Goal: Task Accomplishment & Management: Manage account settings

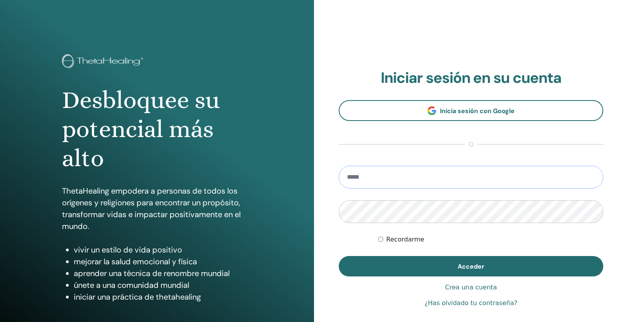
type input "**********"
click at [471, 266] on button "Acceder" at bounding box center [471, 266] width 265 height 20
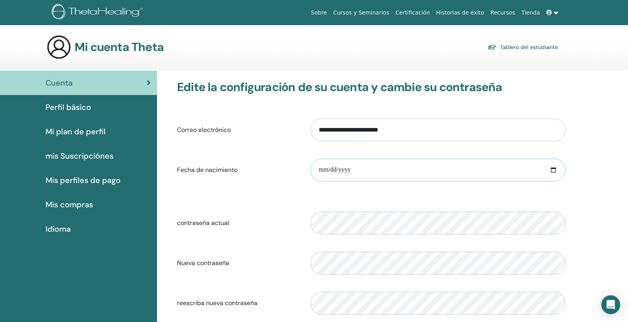
click at [323, 170] on input "date" at bounding box center [438, 170] width 255 height 23
type input "**********"
click at [434, 204] on form "**********" at bounding box center [371, 216] width 389 height 207
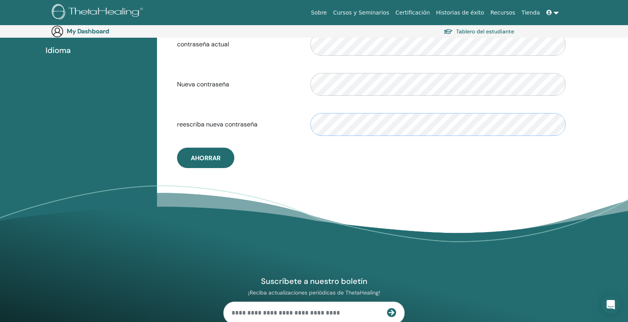
scroll to position [194, 0]
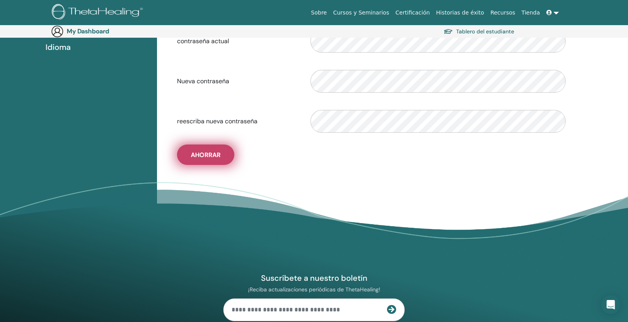
click at [202, 159] on span "Ahorrar" at bounding box center [206, 155] width 30 height 8
click at [212, 159] on span "Ahorrar" at bounding box center [206, 155] width 30 height 8
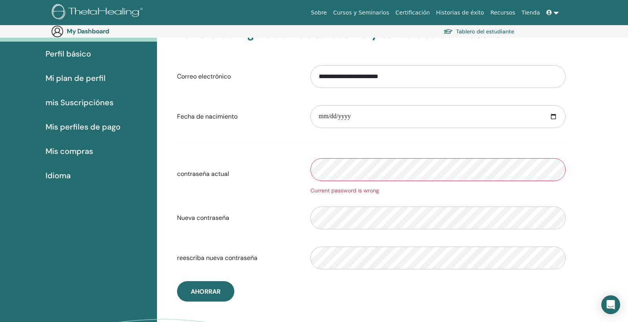
scroll to position [66, 0]
click at [297, 172] on div "contraseña actual Current password is wrong" at bounding box center [371, 174] width 401 height 42
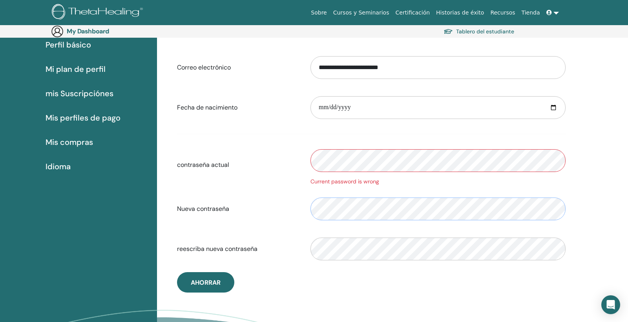
scroll to position [75, 0]
click at [213, 291] on button "Ahorrar" at bounding box center [205, 282] width 57 height 20
click at [205, 286] on span "Ahorrar" at bounding box center [206, 282] width 30 height 8
click at [294, 163] on div "contraseña actual Current password is wrong" at bounding box center [371, 165] width 401 height 42
click at [254, 224] on div "Nueva contraseña" at bounding box center [371, 209] width 401 height 34
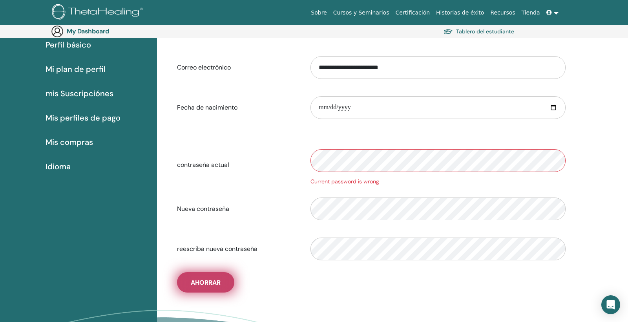
click at [205, 286] on span "Ahorrar" at bounding box center [206, 282] width 30 height 8
click at [245, 286] on div "**********" at bounding box center [371, 155] width 401 height 275
drag, startPoint x: 210, startPoint y: 283, endPoint x: 269, endPoint y: 285, distance: 59.7
click at [270, 285] on div "**********" at bounding box center [371, 155] width 401 height 275
click at [211, 285] on span "Ahorrar" at bounding box center [206, 282] width 30 height 8
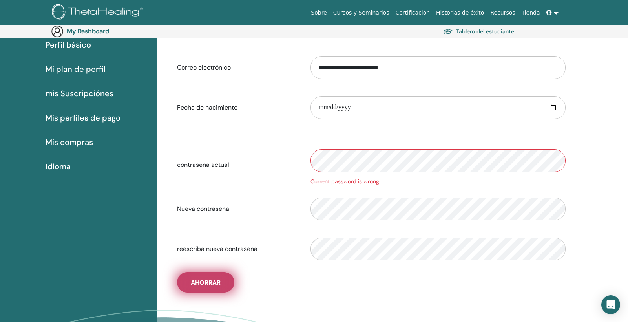
click at [212, 285] on span "Ahorrar" at bounding box center [206, 282] width 30 height 8
click at [284, 161] on div "contraseña actual Current password is wrong" at bounding box center [371, 165] width 401 height 42
click at [203, 286] on span "Ahorrar" at bounding box center [206, 282] width 30 height 8
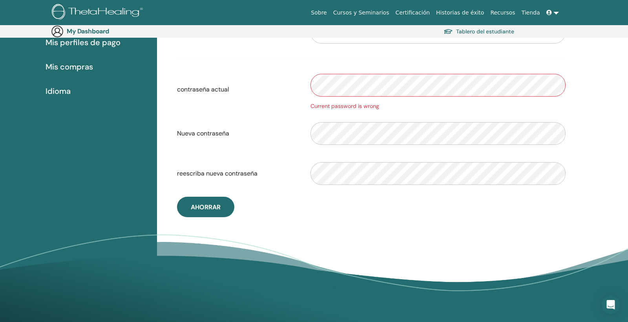
scroll to position [154, 0]
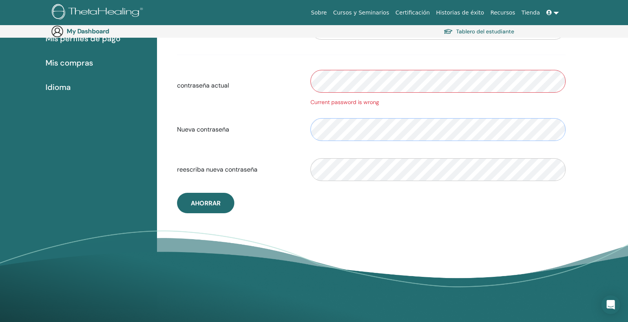
click at [283, 130] on div "Nueva contraseña" at bounding box center [371, 130] width 401 height 34
drag, startPoint x: 467, startPoint y: 217, endPoint x: 422, endPoint y: 191, distance: 51.9
click at [467, 216] on div "**********" at bounding box center [371, 76] width 419 height 294
click at [309, 173] on div at bounding box center [438, 170] width 267 height 34
click at [463, 231] on div "**********" at bounding box center [392, 119] width 471 height 380
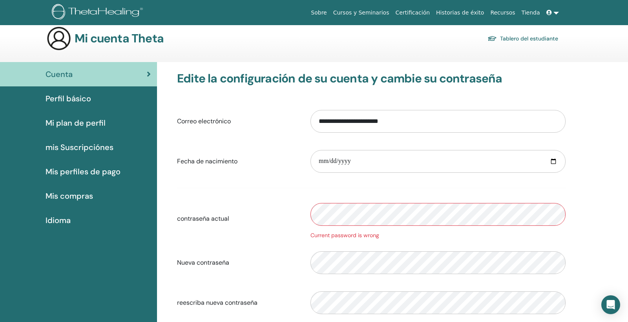
scroll to position [10, 0]
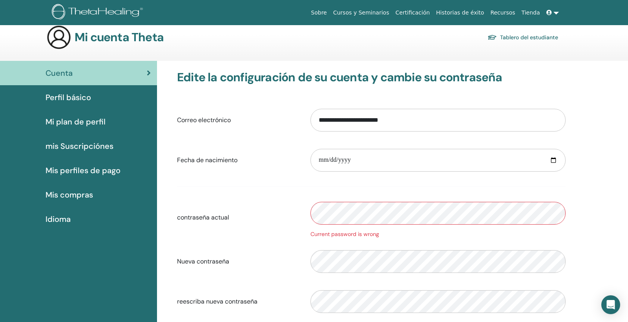
click at [145, 73] on div "Cuenta" at bounding box center [78, 73] width 145 height 12
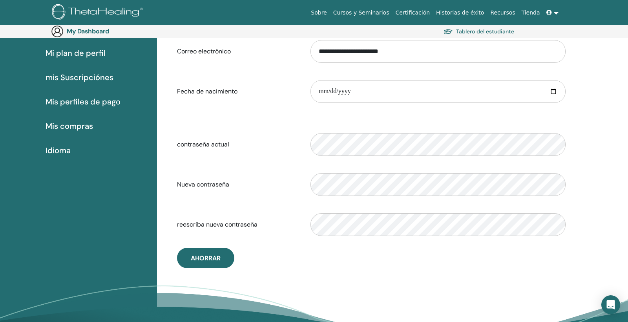
scroll to position [96, 0]
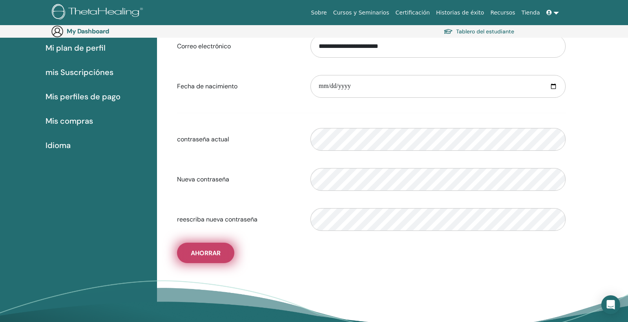
click at [207, 257] on span "Ahorrar" at bounding box center [206, 253] width 30 height 8
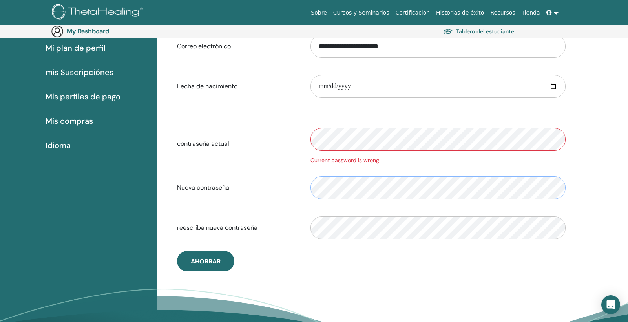
click at [285, 188] on div "Nueva contraseña" at bounding box center [371, 188] width 401 height 34
click at [287, 136] on div "contraseña actual Current password is wrong" at bounding box center [371, 144] width 401 height 42
click at [302, 188] on div "Nueva contraseña" at bounding box center [371, 188] width 401 height 34
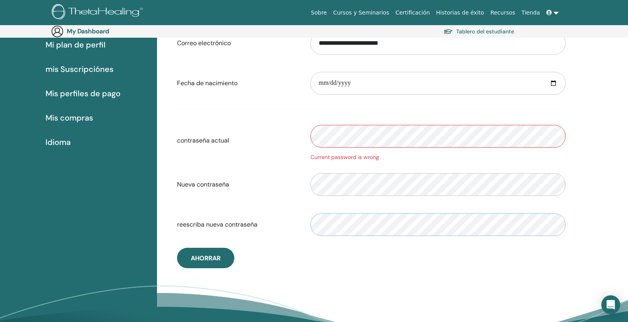
click at [297, 228] on div "reescriba nueva contraseña" at bounding box center [371, 225] width 401 height 34
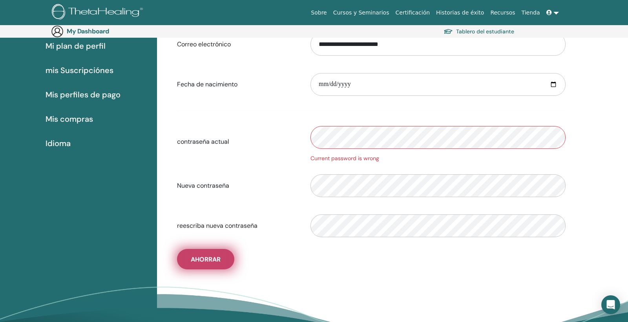
click at [194, 264] on span "Ahorrar" at bounding box center [206, 259] width 30 height 8
click at [198, 264] on span "Ahorrar" at bounding box center [206, 259] width 30 height 8
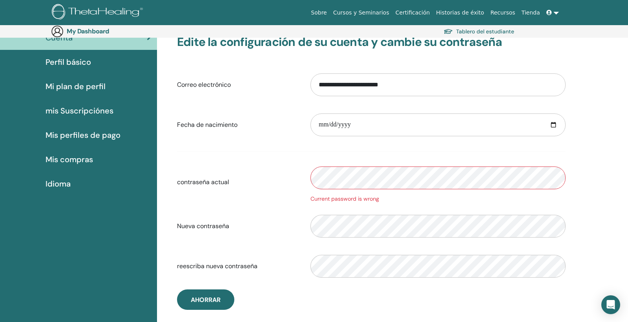
scroll to position [58, 0]
click at [73, 87] on span "Mi plan de perfil" at bounding box center [76, 87] width 60 height 12
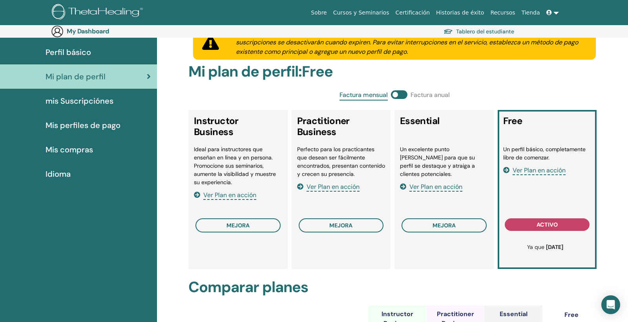
scroll to position [70, 0]
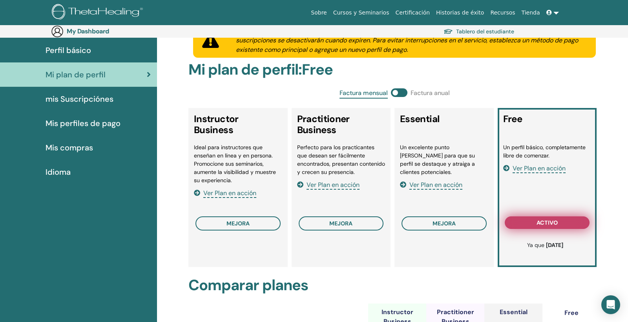
click at [553, 222] on span "activo" at bounding box center [547, 223] width 21 height 6
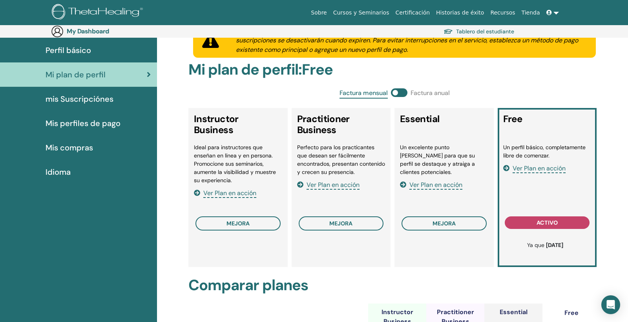
click at [525, 167] on span "Ver Plan en acción" at bounding box center [539, 168] width 53 height 9
click at [74, 148] on span "Mis compras" at bounding box center [70, 148] width 48 height 12
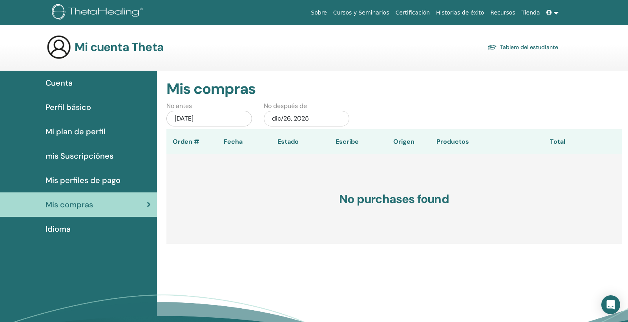
click at [58, 83] on span "Cuenta" at bounding box center [59, 83] width 27 height 12
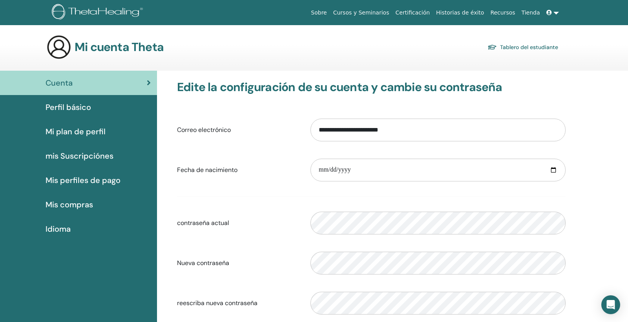
click at [531, 49] on link "Tablero del estudiante" at bounding box center [523, 47] width 71 height 11
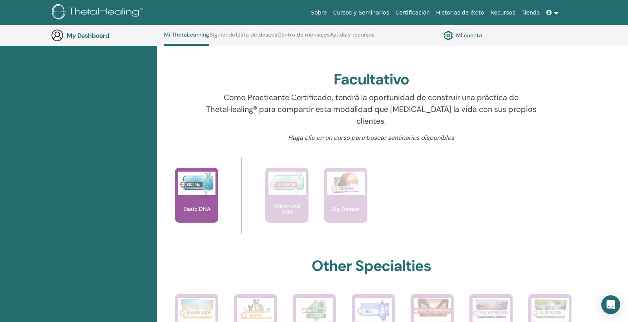
scroll to position [232, 0]
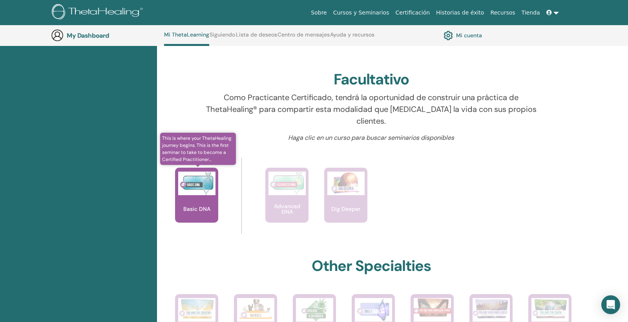
click at [191, 206] on p "Basic DNA" at bounding box center [196, 208] width 33 height 5
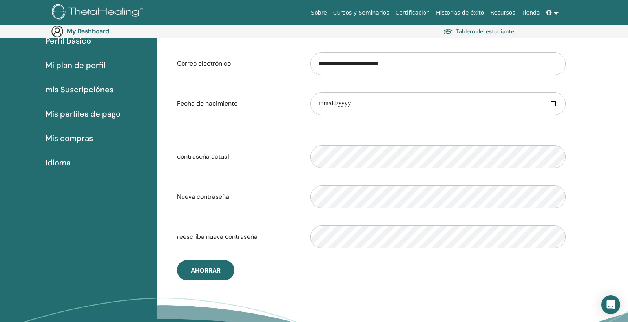
scroll to position [79, 0]
click at [355, 13] on link "Cursos y Seminarios" at bounding box center [361, 12] width 62 height 15
click at [90, 67] on span "Mi plan de perfil" at bounding box center [76, 65] width 60 height 12
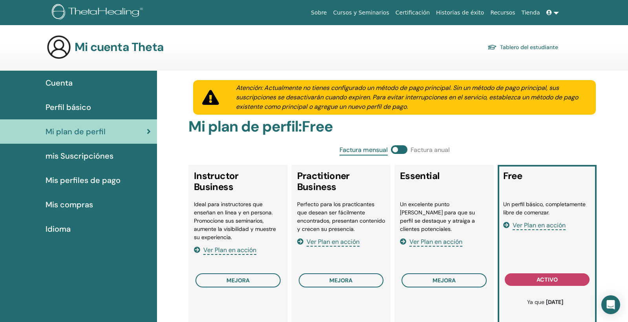
click at [92, 157] on span "mis Suscripciónes" at bounding box center [80, 156] width 68 height 12
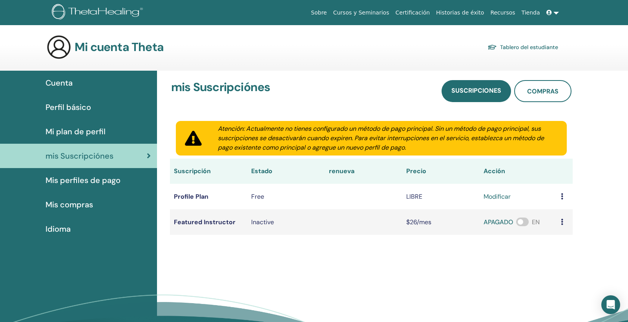
click at [83, 181] on span "Mis perfiles de pago" at bounding box center [83, 180] width 75 height 12
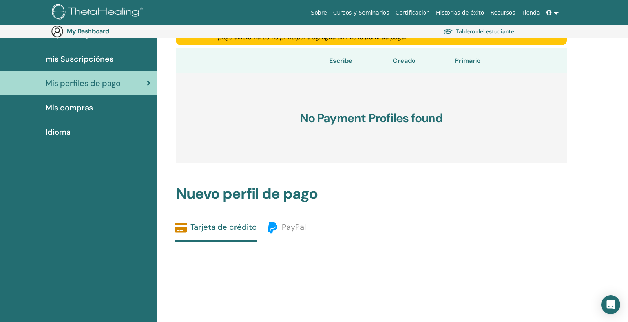
scroll to position [109, 0]
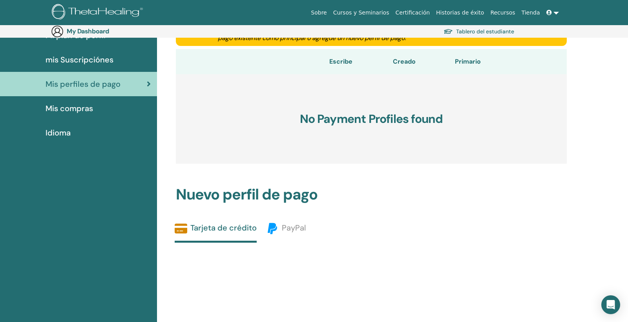
click at [71, 108] on span "Mis compras" at bounding box center [70, 108] width 48 height 12
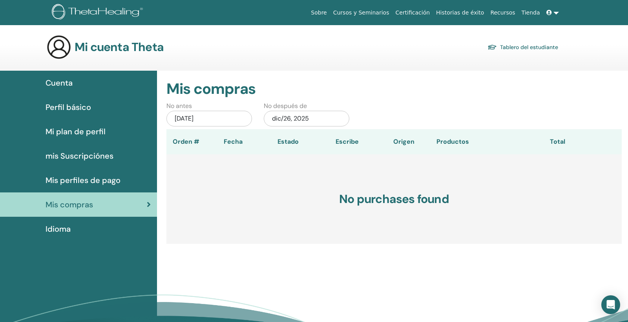
click at [191, 118] on div "jun/26, 2025" at bounding box center [210, 119] width 86 height 16
click at [434, 104] on div "No antes jun/26, 2025 No después de dic/26, 2025" at bounding box center [394, 115] width 467 height 28
click at [527, 48] on link "Tablero del estudiante" at bounding box center [523, 47] width 71 height 11
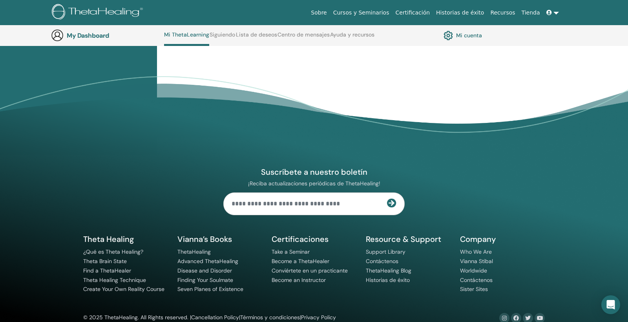
scroll to position [750, 0]
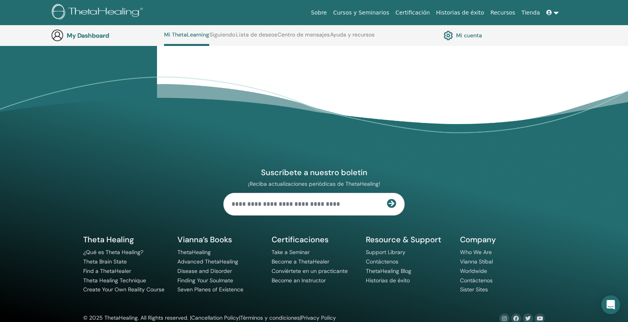
click at [100, 11] on img at bounding box center [99, 13] width 94 height 18
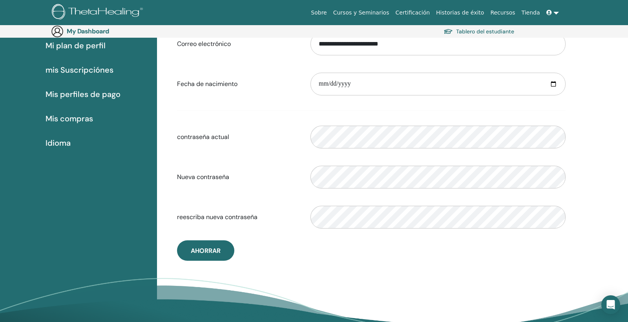
scroll to position [92, 0]
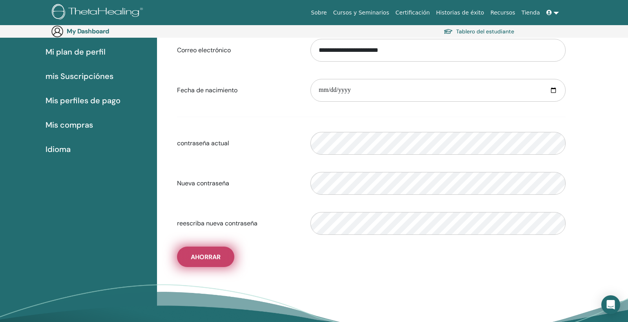
click at [203, 261] on span "Ahorrar" at bounding box center [206, 257] width 30 height 8
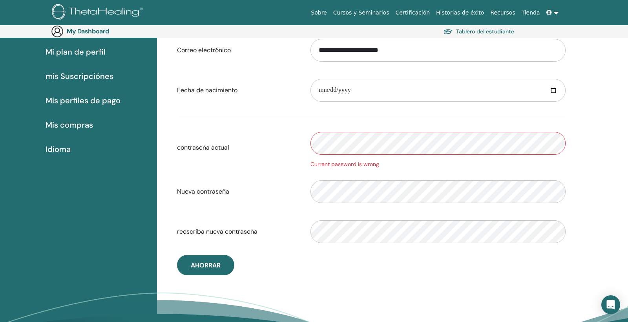
click at [301, 145] on div "contraseña actual Current password is wrong" at bounding box center [371, 147] width 401 height 42
click at [208, 269] on span "Ahorrar" at bounding box center [206, 265] width 30 height 8
click at [293, 143] on div "contraseña actual Current password is wrong" at bounding box center [371, 147] width 401 height 42
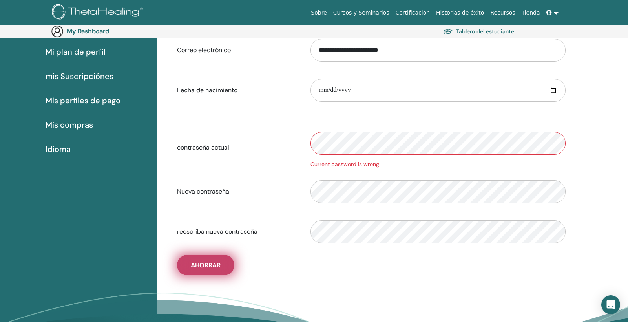
drag, startPoint x: 216, startPoint y: 263, endPoint x: 225, endPoint y: 266, distance: 9.8
click at [225, 266] on button "Ahorrar" at bounding box center [205, 265] width 57 height 20
click at [223, 263] on button "Ahorrar" at bounding box center [205, 265] width 57 height 20
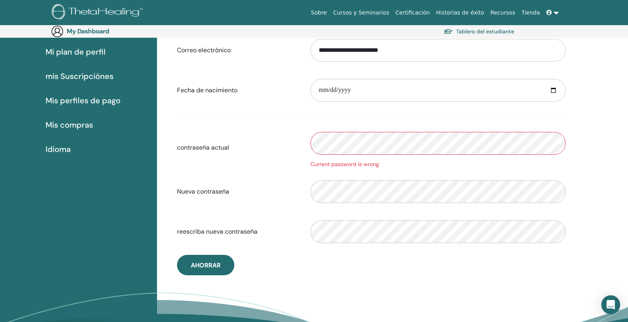
click at [297, 144] on div "contraseña actual Current password is wrong" at bounding box center [371, 147] width 401 height 42
click at [555, 12] on link at bounding box center [553, 12] width 19 height 15
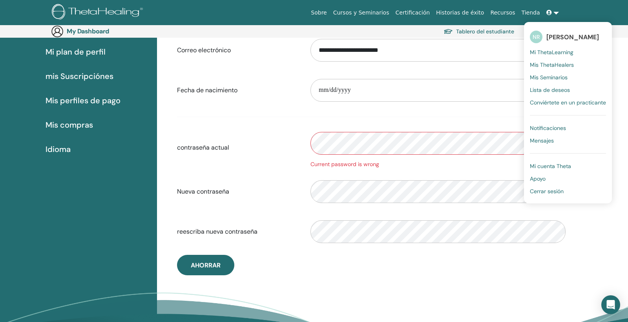
scroll to position [93, 0]
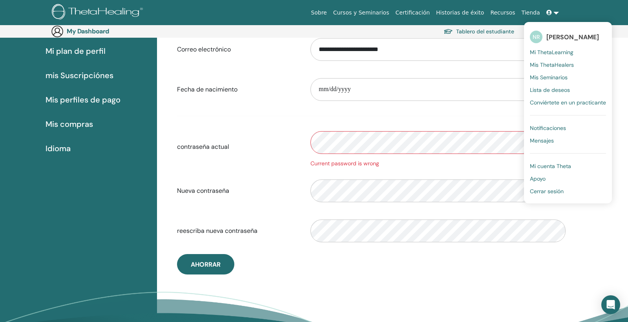
click at [543, 179] on span "Apoyo" at bounding box center [538, 178] width 16 height 7
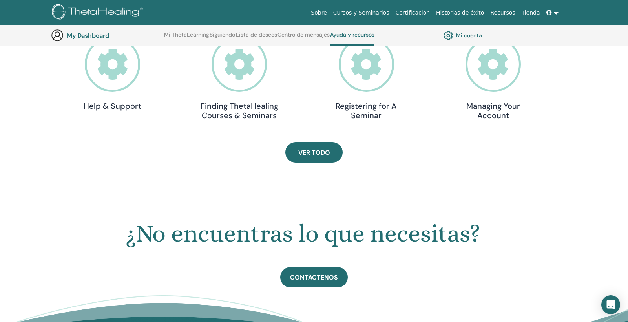
scroll to position [269, 0]
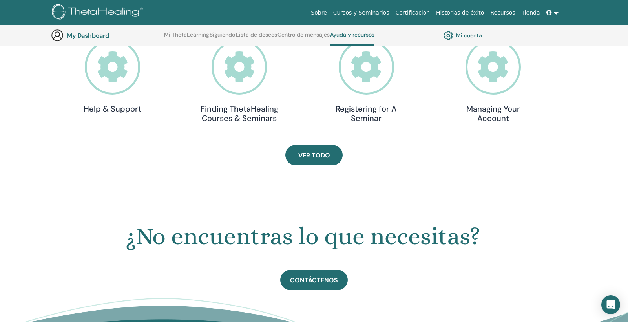
click at [111, 91] on icon at bounding box center [112, 66] width 55 height 55
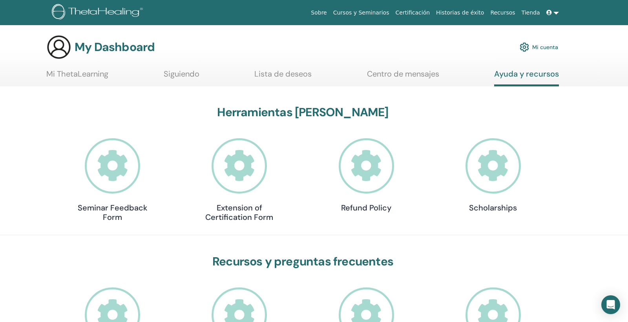
scroll to position [0, 0]
click at [544, 48] on link "Mi cuenta" at bounding box center [539, 46] width 38 height 17
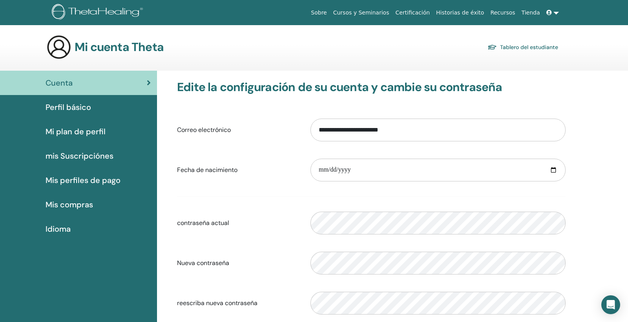
click at [147, 82] on icon at bounding box center [149, 83] width 4 height 8
click at [554, 13] on link at bounding box center [553, 12] width 19 height 15
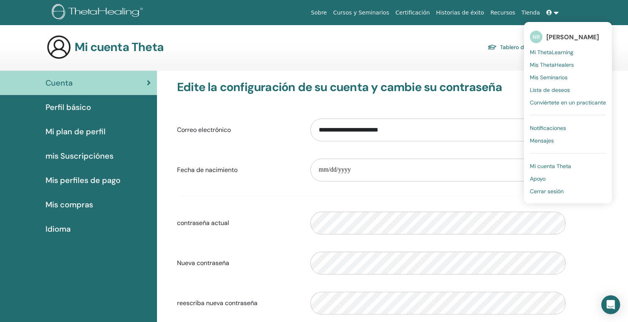
click at [554, 51] on span "Mi ThetaLearning" at bounding box center [552, 52] width 44 height 7
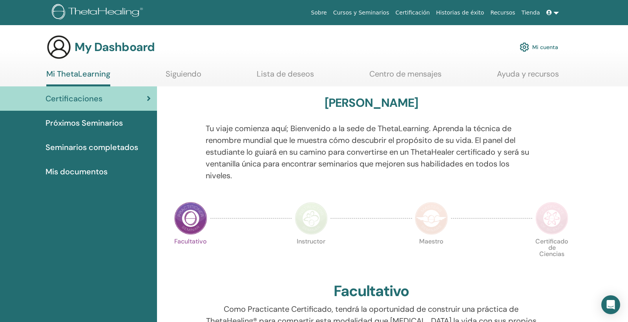
click at [547, 48] on link "Mi cuenta" at bounding box center [539, 46] width 38 height 17
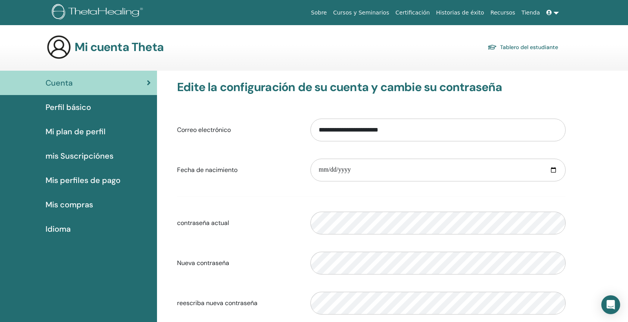
click at [555, 13] on link at bounding box center [553, 12] width 19 height 15
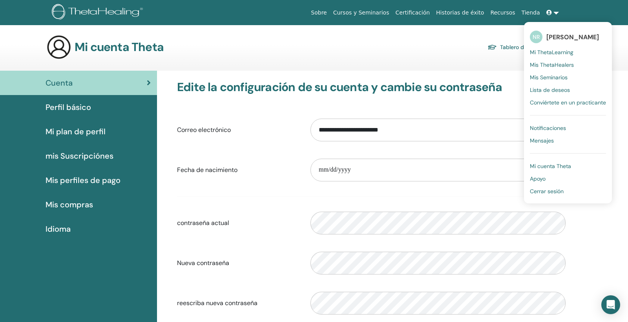
click at [559, 67] on span "Mis ThetaHealers" at bounding box center [552, 64] width 44 height 7
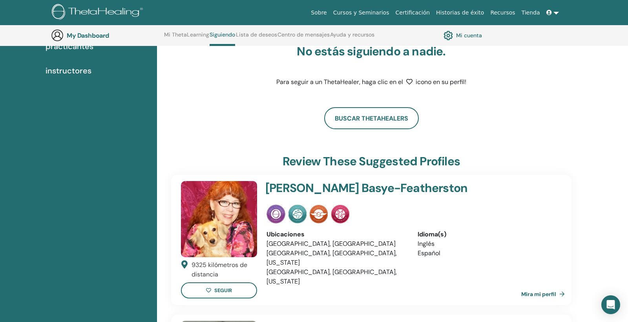
scroll to position [97, 0]
click at [553, 13] on span at bounding box center [550, 12] width 7 height 6
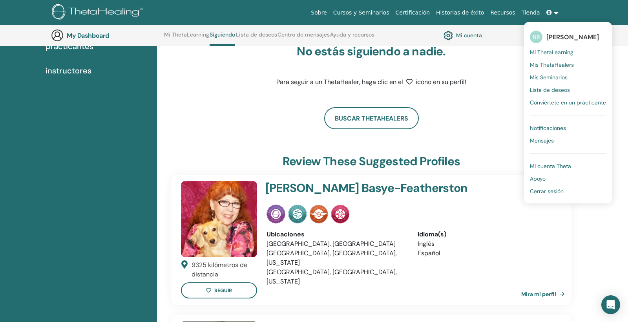
click at [563, 79] on span "Mis Seminarios" at bounding box center [549, 77] width 38 height 7
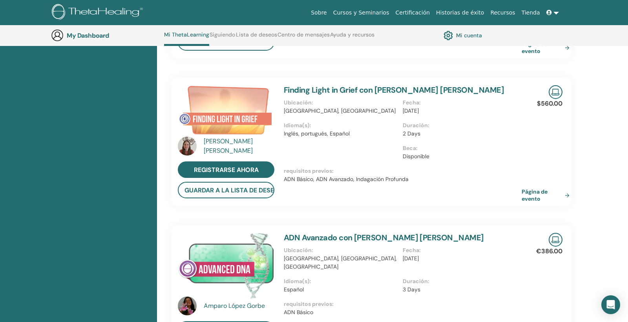
scroll to position [310, 0]
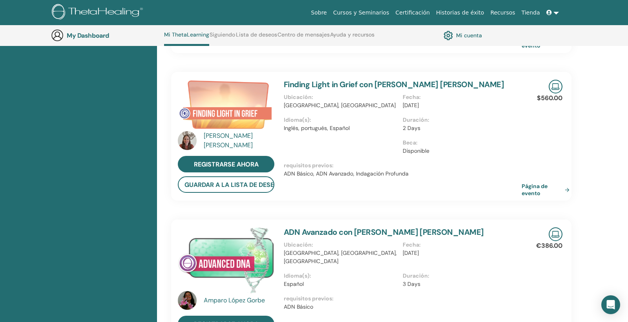
click at [557, 11] on link at bounding box center [553, 12] width 19 height 15
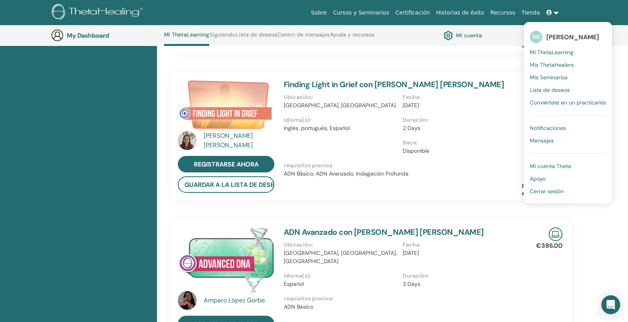
click at [550, 129] on span "Notificaciones" at bounding box center [548, 127] width 36 height 7
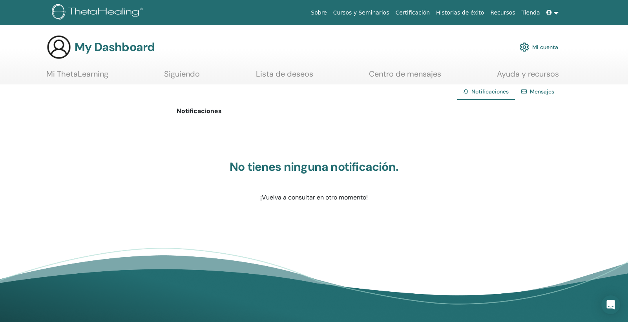
click at [550, 47] on link "Mi cuenta" at bounding box center [539, 46] width 38 height 17
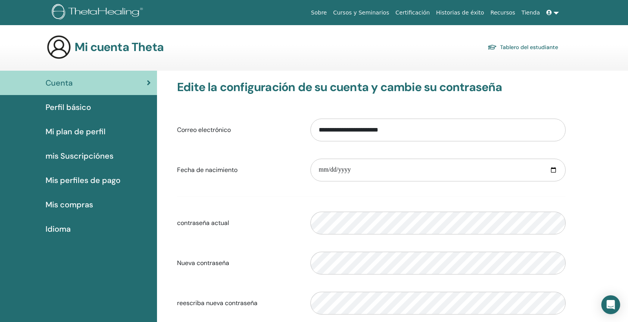
click at [555, 13] on link at bounding box center [553, 12] width 19 height 15
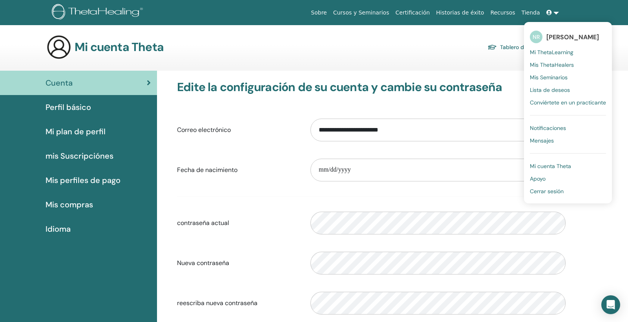
click at [544, 141] on span "Mensajes" at bounding box center [542, 140] width 24 height 7
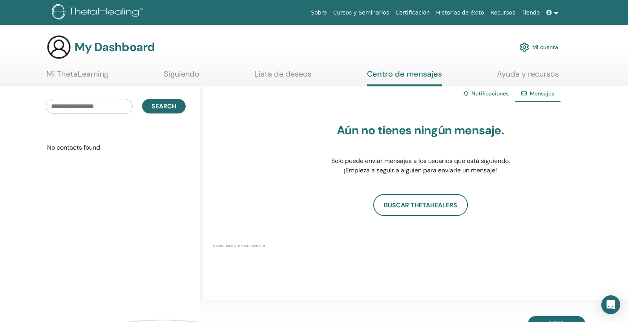
click at [529, 75] on link "Ayuda y recursos" at bounding box center [528, 76] width 62 height 15
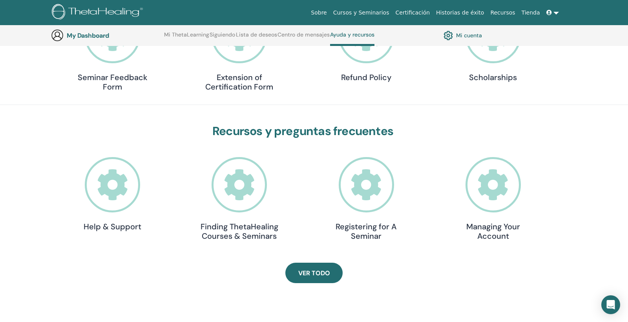
scroll to position [152, 0]
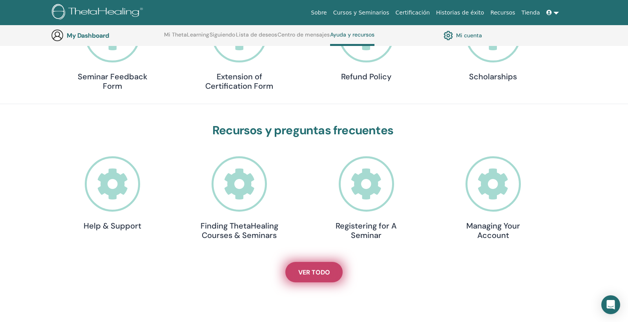
click at [317, 273] on span "Ver todo" at bounding box center [314, 272] width 32 height 8
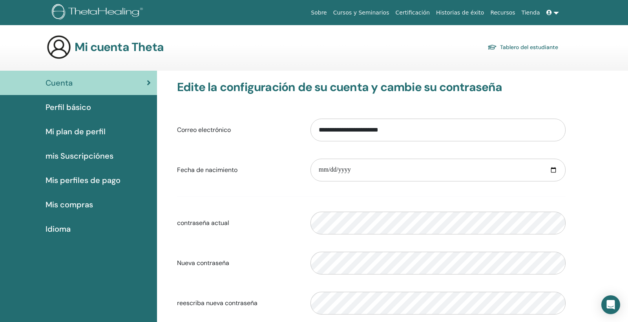
click at [549, 12] on icon at bounding box center [549, 12] width 5 height 5
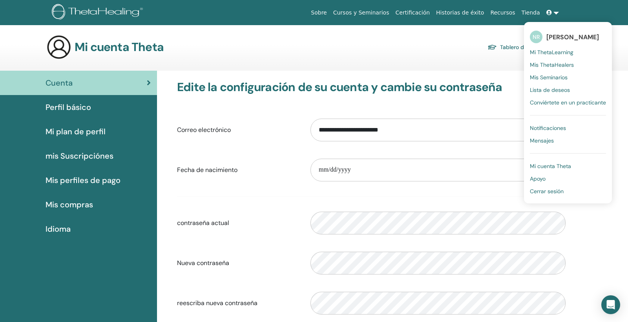
click at [551, 54] on span "Mi ThetaLearning" at bounding box center [552, 52] width 44 height 7
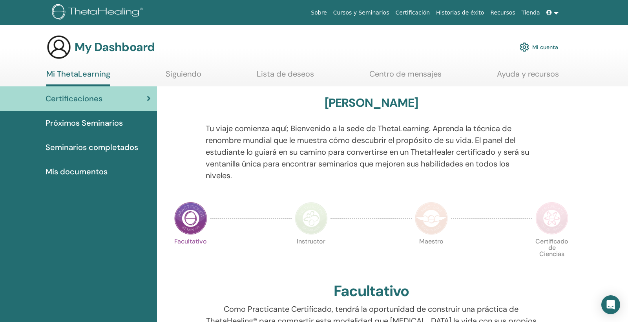
click at [104, 125] on span "Próximos Seminarios" at bounding box center [84, 123] width 77 height 12
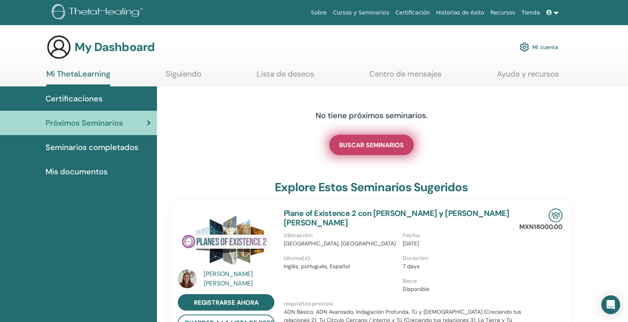
click at [377, 146] on span "BUSCAR SEMINARIOS" at bounding box center [371, 145] width 65 height 8
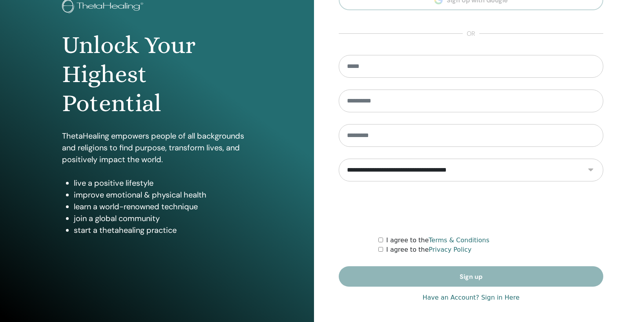
scroll to position [55, 0]
click at [457, 298] on link "Have an Account? Sign in Here" at bounding box center [471, 297] width 97 height 9
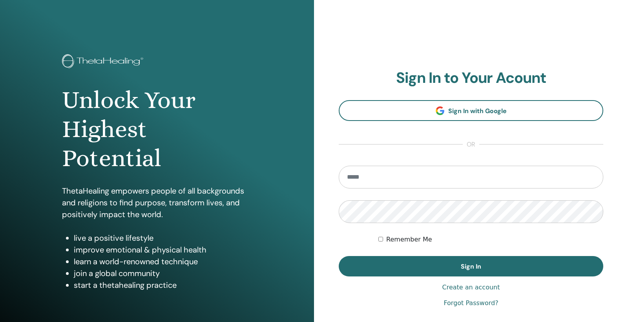
click at [475, 303] on link "Forgot Password?" at bounding box center [471, 302] width 55 height 9
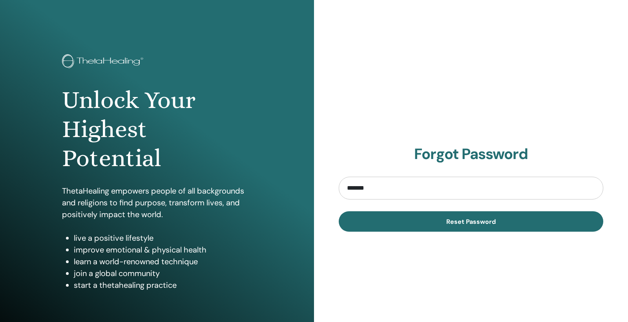
type input "*******"
click at [500, 295] on div "Forgot Password ******* Reset Password" at bounding box center [471, 188] width 314 height 377
drag, startPoint x: 379, startPoint y: 190, endPoint x: 315, endPoint y: 182, distance: 64.5
click at [315, 182] on div "Forgot Password ******* Reset Password" at bounding box center [471, 188] width 314 height 377
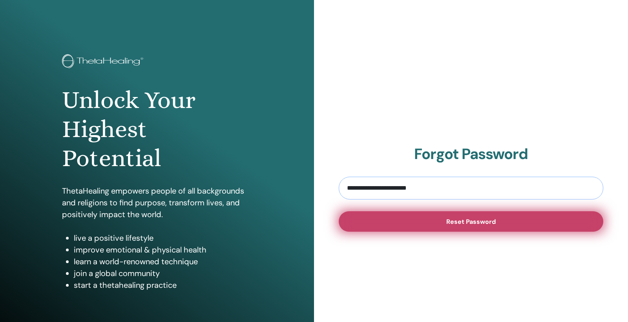
type input "**********"
click at [485, 225] on span "Reset Password" at bounding box center [471, 222] width 49 height 8
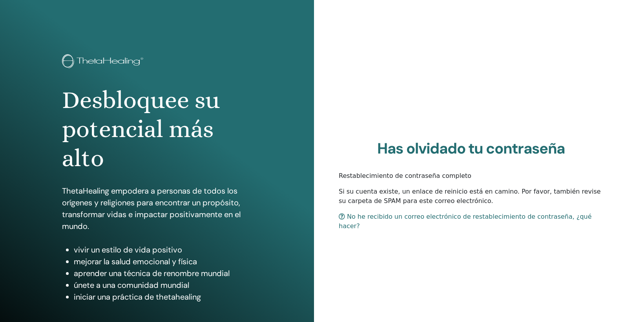
click at [492, 223] on link "No he recibido un correo electrónico de restablecimiento de contraseña, ¿qué ha…" at bounding box center [465, 221] width 253 height 17
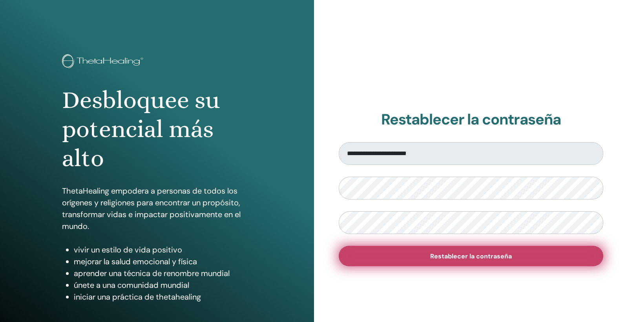
click at [485, 258] on span "Restablecer la contraseña" at bounding box center [471, 256] width 82 height 8
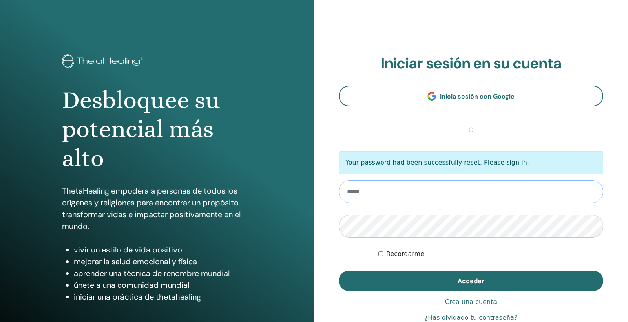
type input "**********"
click at [471, 281] on button "Acceder" at bounding box center [471, 281] width 265 height 20
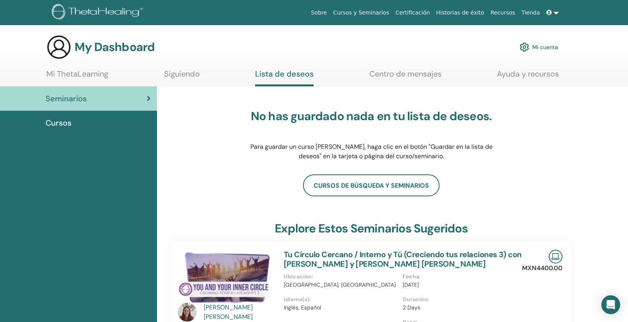
click at [557, 13] on link at bounding box center [553, 12] width 19 height 15
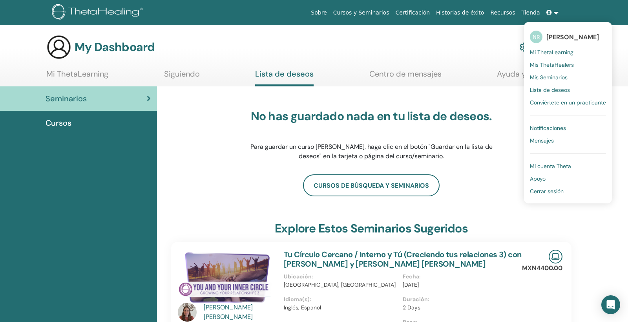
click at [563, 53] on span "Mi ThetaLearning" at bounding box center [552, 52] width 44 height 7
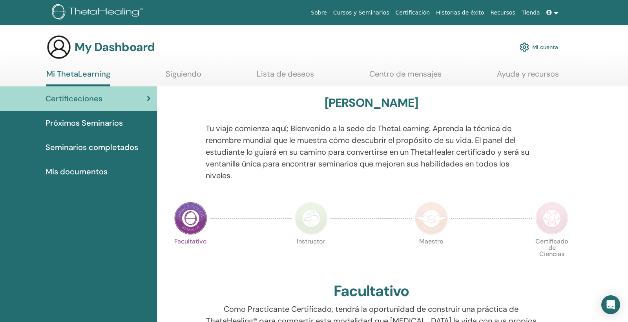
click at [114, 124] on span "Próximos Seminarios" at bounding box center [84, 123] width 77 height 12
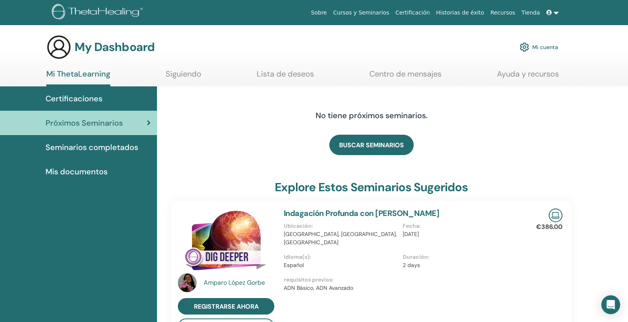
scroll to position [2, 0]
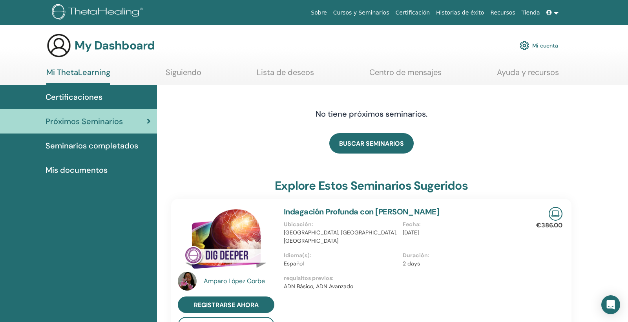
click at [548, 46] on link "Mi cuenta" at bounding box center [539, 45] width 38 height 17
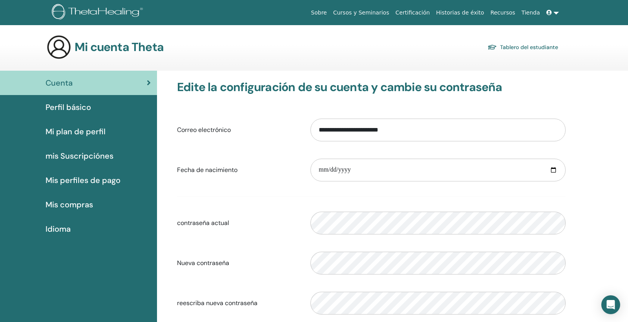
scroll to position [0, 0]
click at [254, 218] on div "contraseña actual Please enter a valid password" at bounding box center [371, 223] width 401 height 34
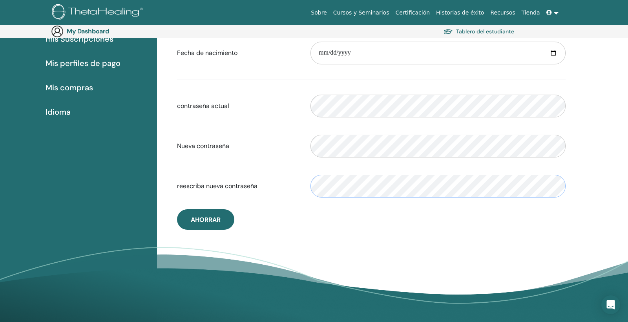
scroll to position [141, 0]
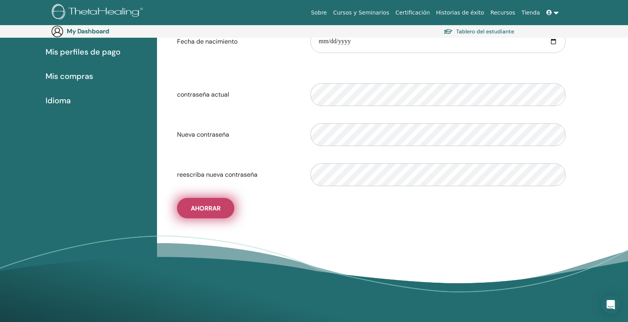
click at [203, 212] on span "Ahorrar" at bounding box center [206, 208] width 30 height 8
click at [210, 210] on span "Ahorrar" at bounding box center [206, 208] width 30 height 8
